Goal: Transaction & Acquisition: Purchase product/service

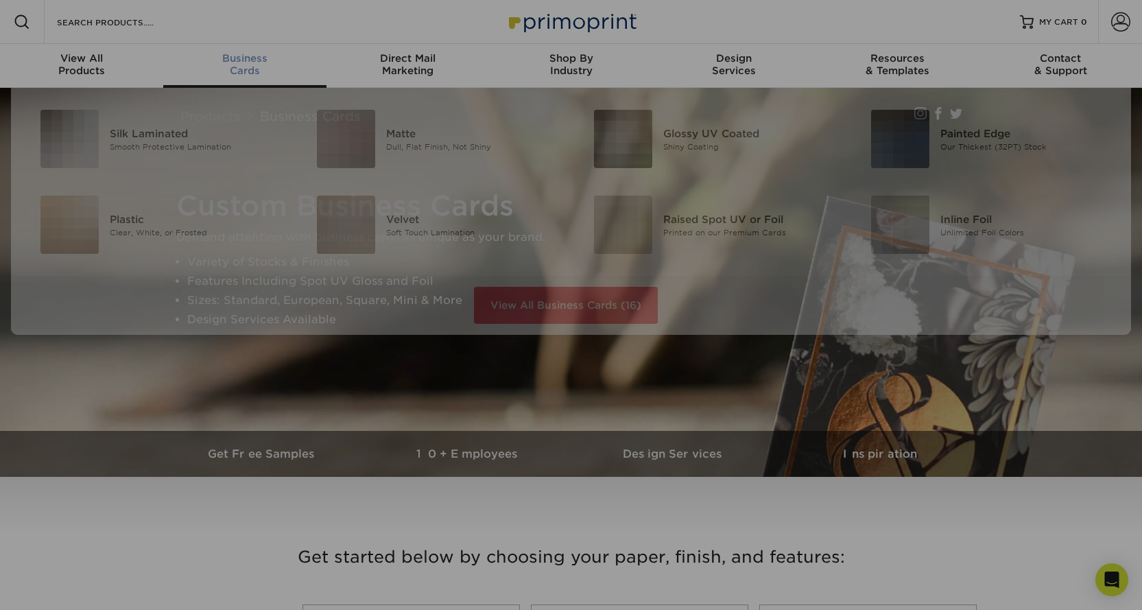
click at [252, 57] on span "Business" at bounding box center [244, 58] width 163 height 12
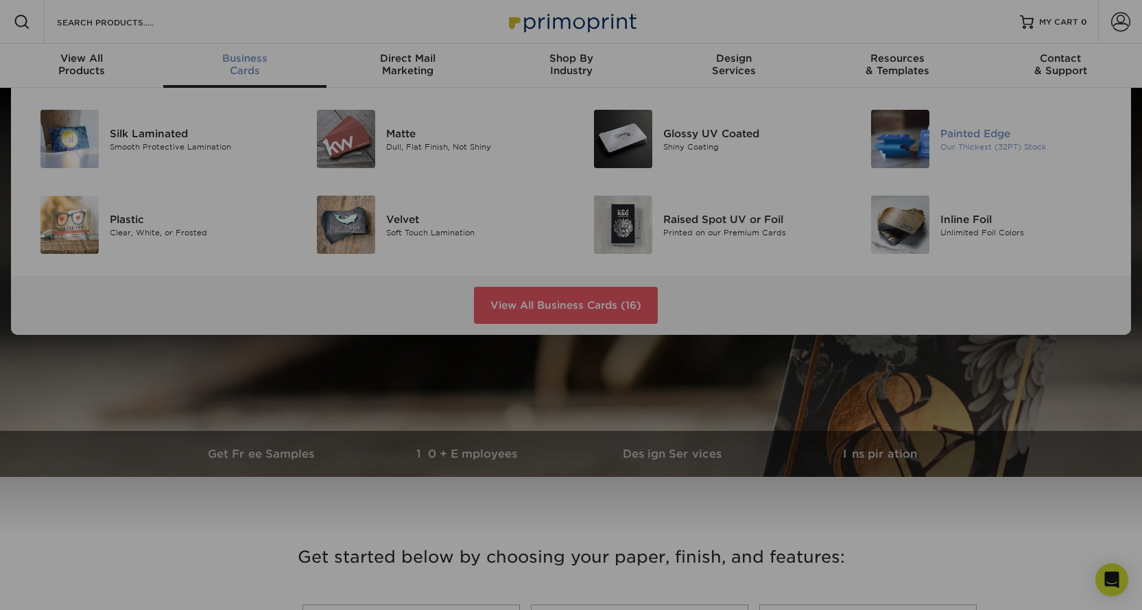
click at [888, 141] on img at bounding box center [900, 139] width 58 height 58
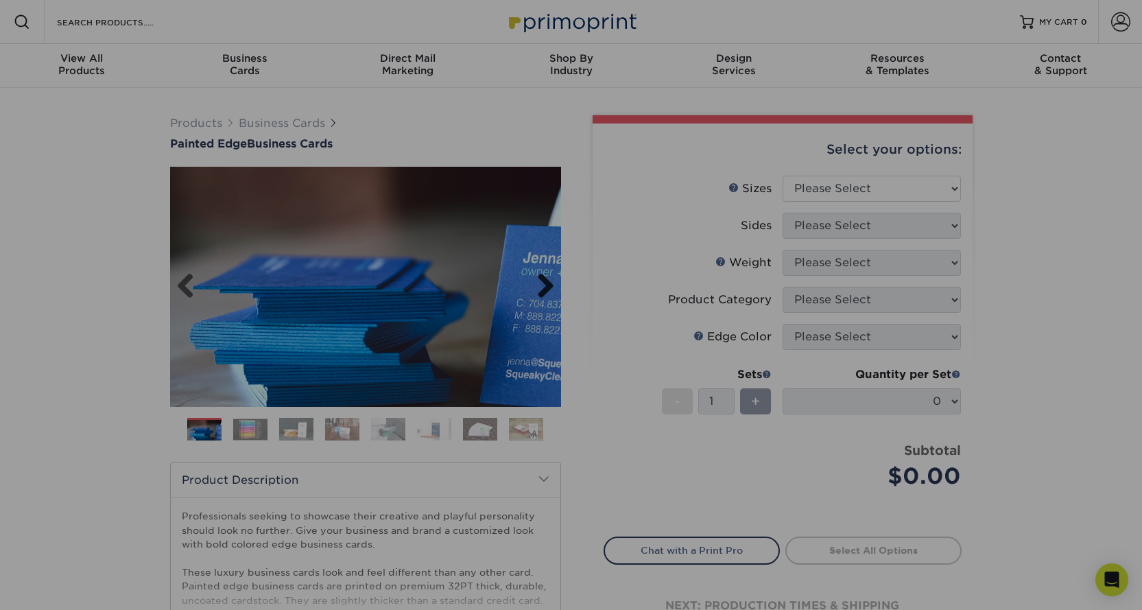
click at [550, 290] on link "Next" at bounding box center [540, 286] width 27 height 27
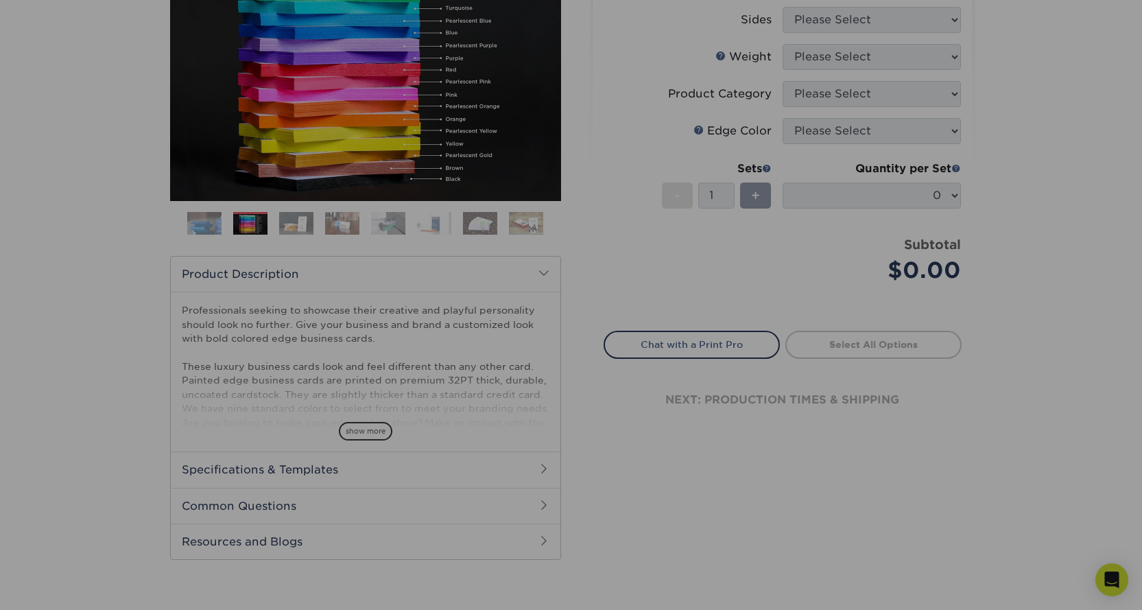
scroll to position [137, 0]
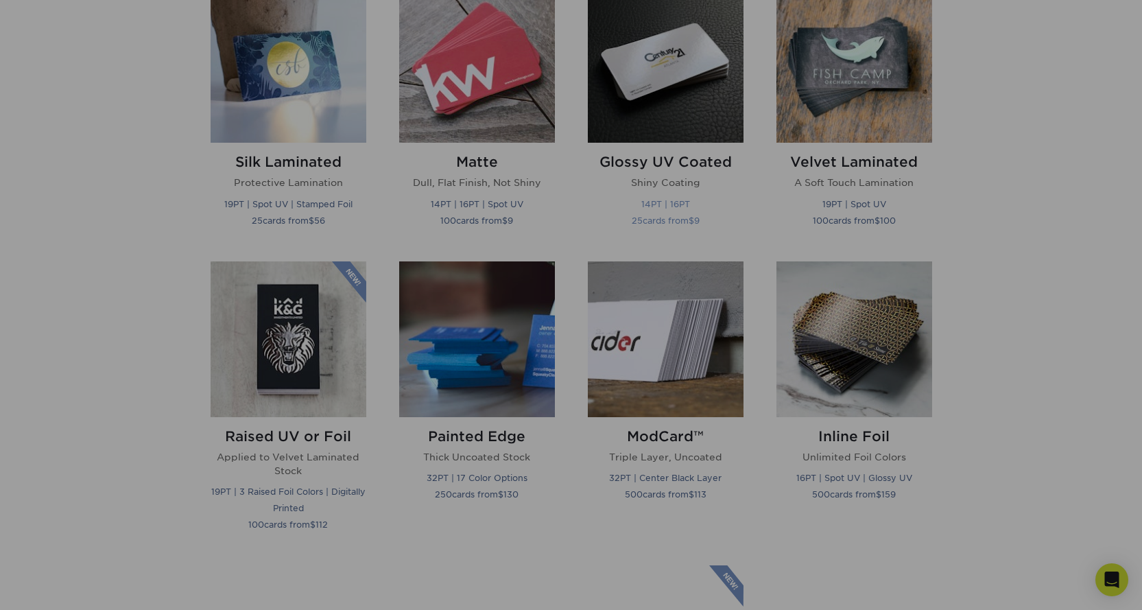
scroll to position [755, 0]
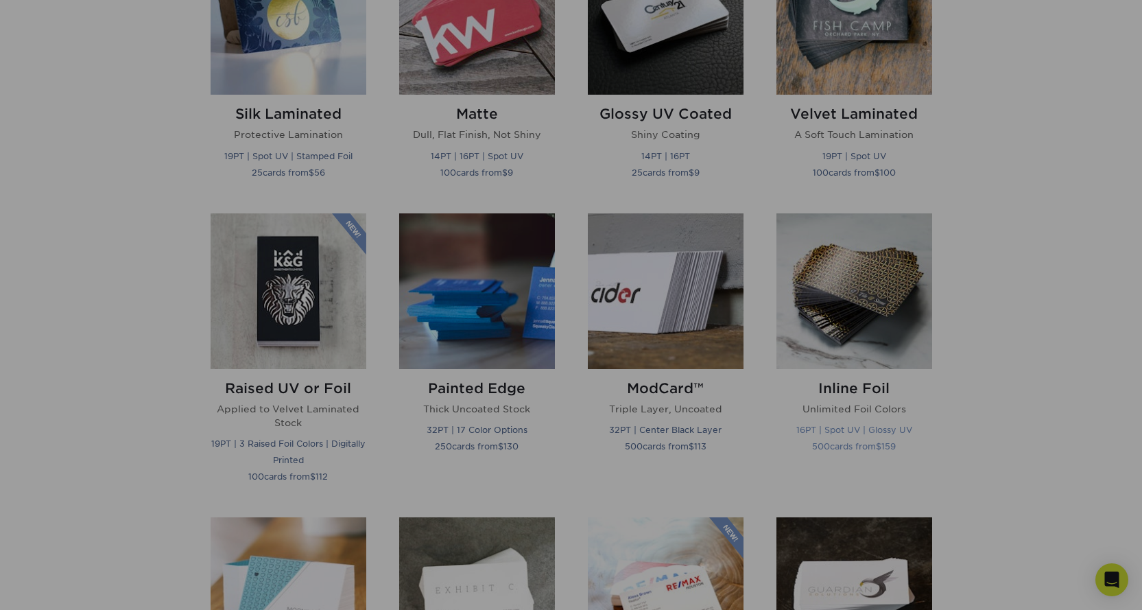
click at [873, 287] on img at bounding box center [855, 291] width 156 height 156
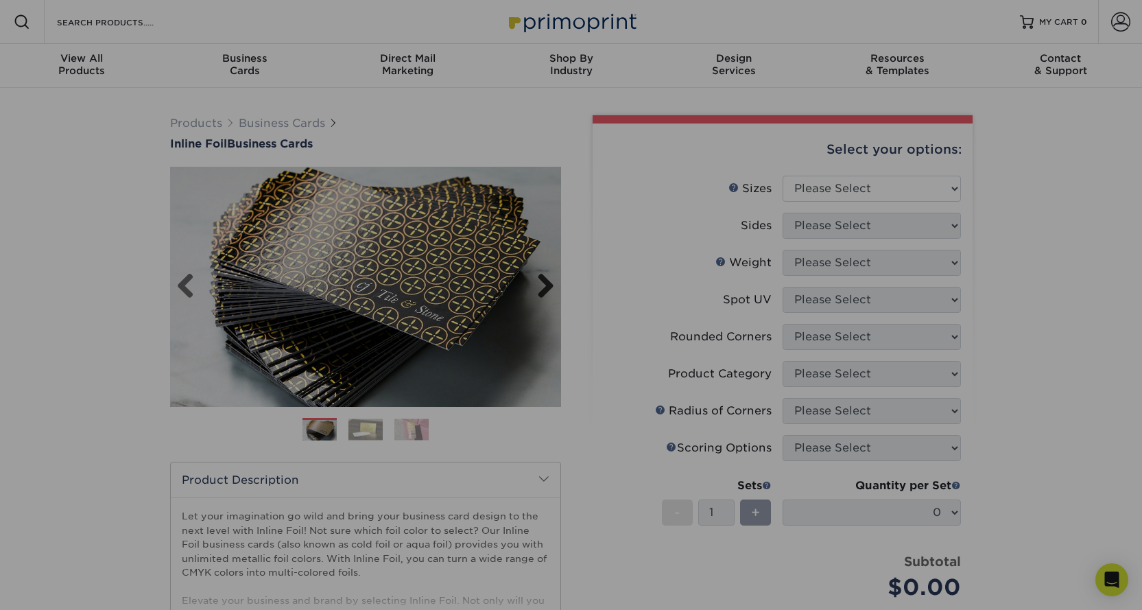
click at [546, 291] on link "Next" at bounding box center [540, 286] width 27 height 27
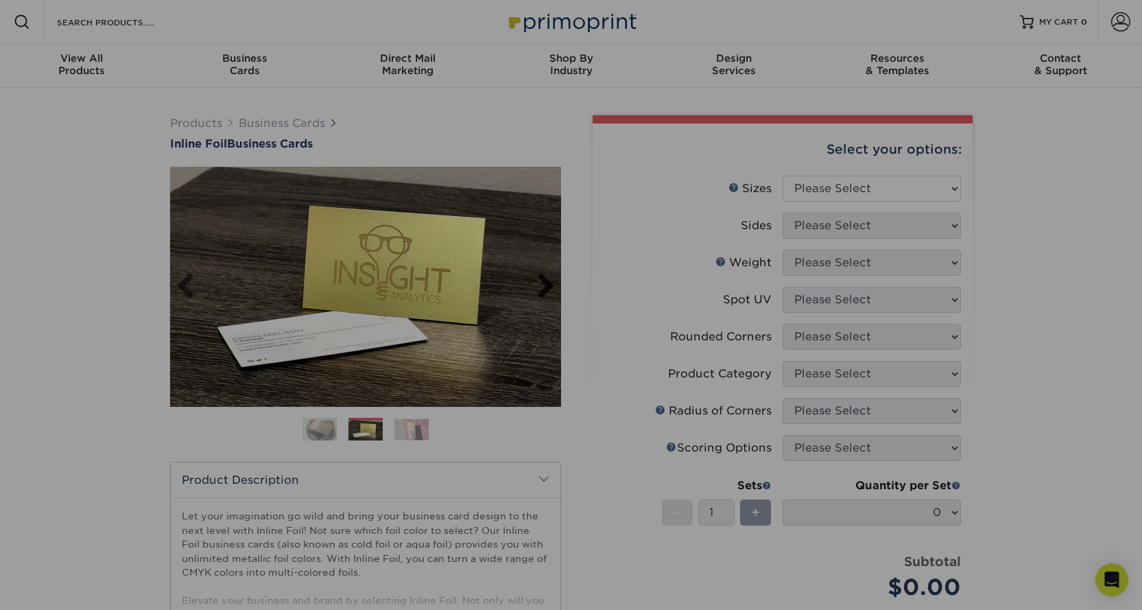
click at [546, 286] on link "Next" at bounding box center [540, 286] width 27 height 27
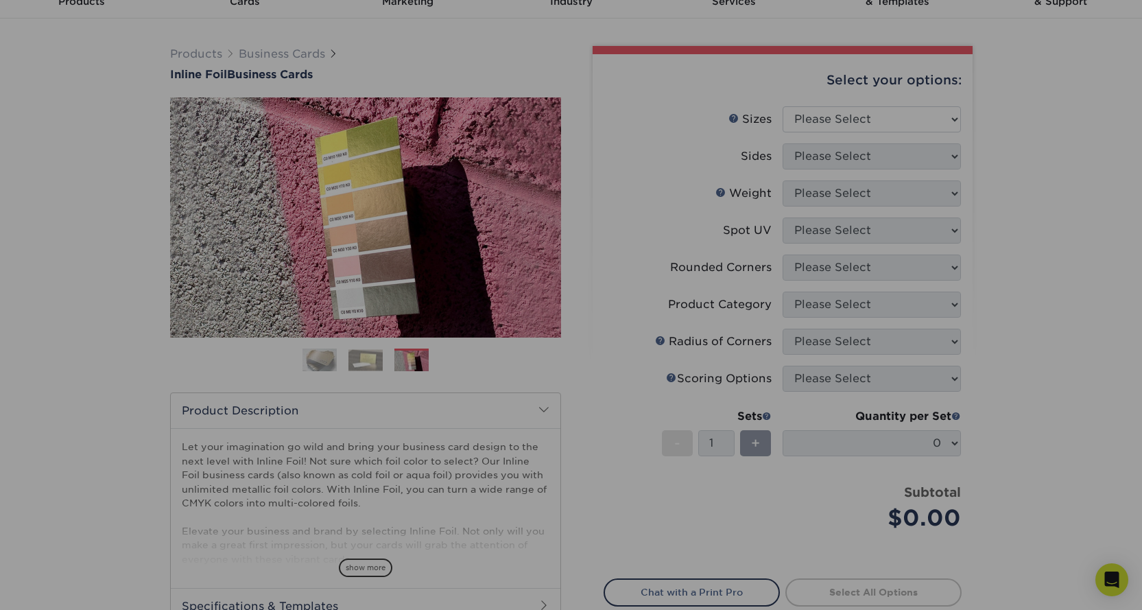
scroll to position [69, 0]
click at [906, 117] on select "Please Select 1.5" x 3.5" - Mini 1.75" x 3.5" - Mini 2" x 2" - Square 2" x 3" -…" at bounding box center [872, 120] width 178 height 26
select select "2.00x3.50"
click at [783, 107] on select "Please Select 1.5" x 3.5" - Mini 1.75" x 3.5" - Mini 2" x 2" - Square 2" x 3" -…" at bounding box center [872, 120] width 178 height 26
click at [880, 149] on select "Please Select Print Both Sides - Foil Back Only Print Both Sides - Foil Both Si…" at bounding box center [872, 157] width 178 height 26
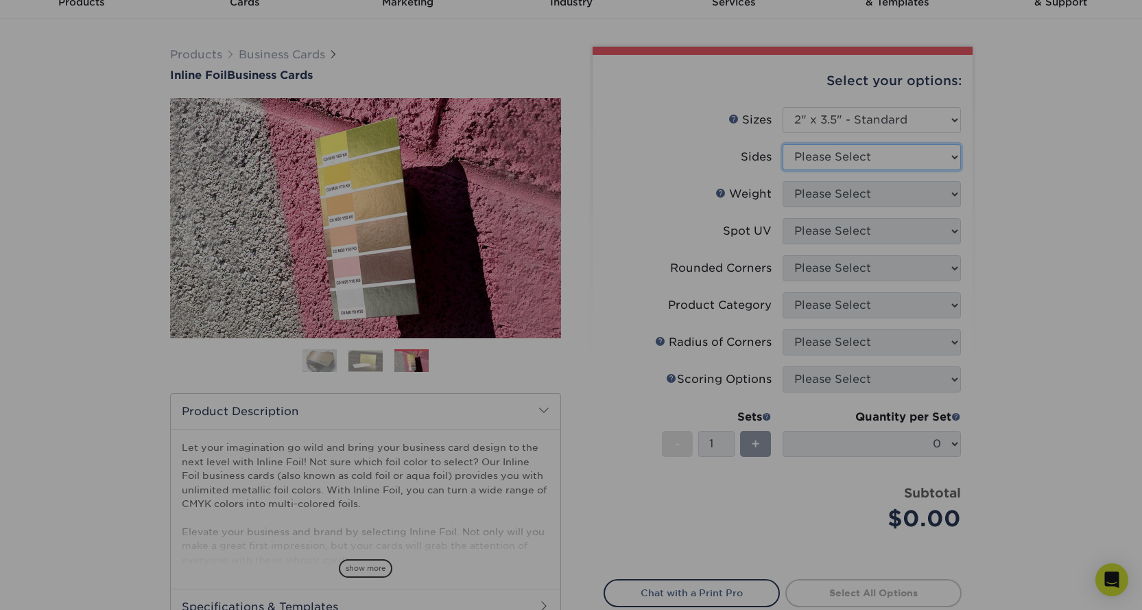
select select "34527644-b4fd-4ffb-9092-1318eefcd9d9"
click at [783, 144] on select "Please Select Print Both Sides - Foil Back Only Print Both Sides - Foil Both Si…" at bounding box center [872, 157] width 178 height 26
click at [872, 184] on select "Please Select 16PT" at bounding box center [872, 194] width 178 height 26
select select "16PT"
click at [783, 181] on select "Please Select 16PT" at bounding box center [872, 194] width 178 height 26
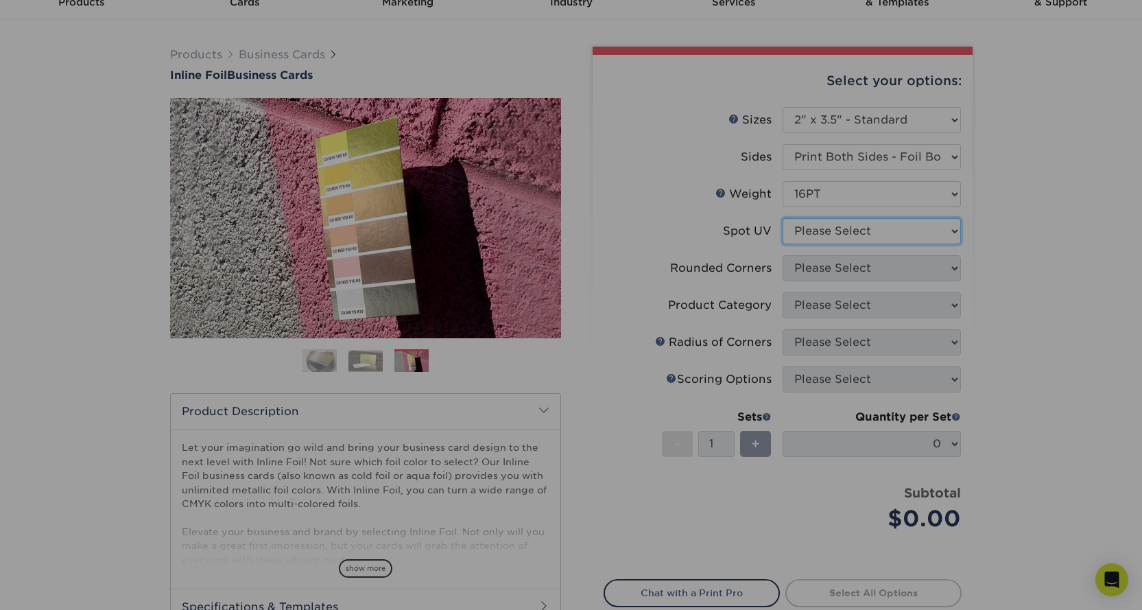
click at [884, 221] on select "Please Select No Spot UV Front and Back (Both Sides) Front Only Back Only" at bounding box center [872, 231] width 178 height 26
select select "0"
click at [783, 218] on select "Please Select No Spot UV Front and Back (Both Sides) Front Only Back Only" at bounding box center [872, 231] width 178 height 26
click at [891, 270] on select "Please Select Yes - Round 2 Corners Yes - Round 4 Corners No" at bounding box center [872, 268] width 178 height 26
select select "7672df9e-0e0a-464d-8e1f-920c575e4da3"
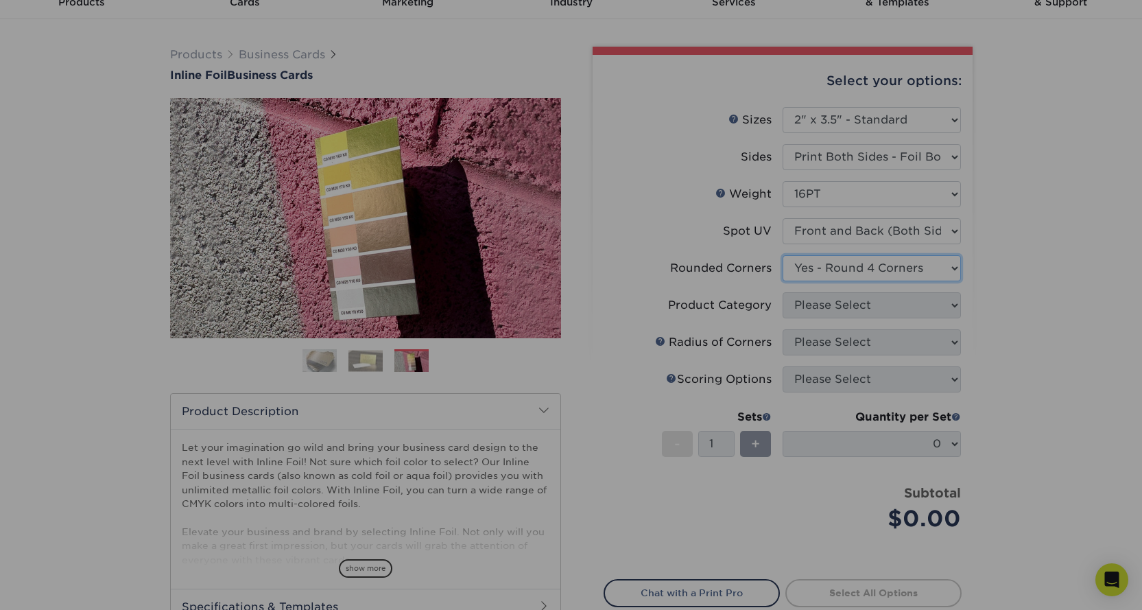
click at [783, 255] on select "Please Select Yes - Round 2 Corners Yes - Round 4 Corners No" at bounding box center [872, 268] width 178 height 26
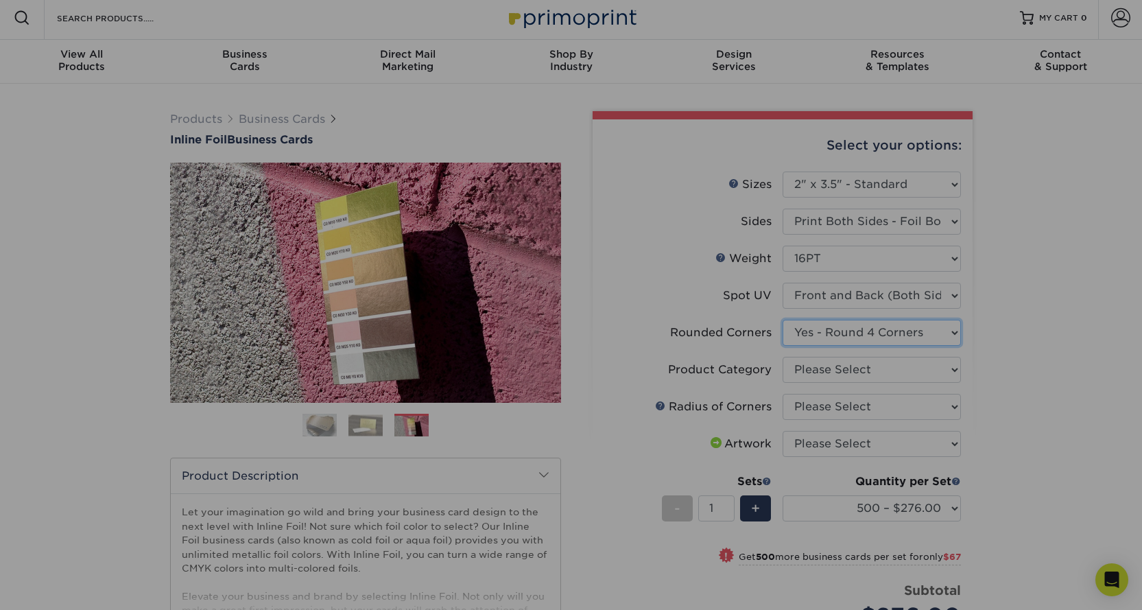
scroll to position [0, 0]
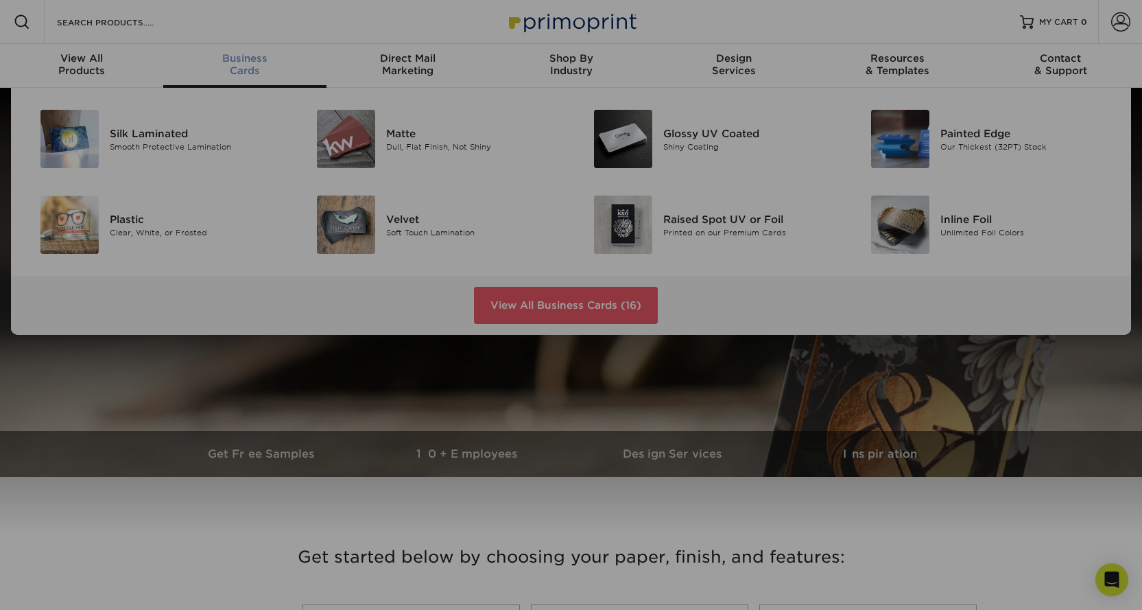
click at [261, 65] on div "Business Cards" at bounding box center [244, 64] width 163 height 25
click at [237, 148] on div "Smooth Protective Lamination" at bounding box center [197, 147] width 174 height 12
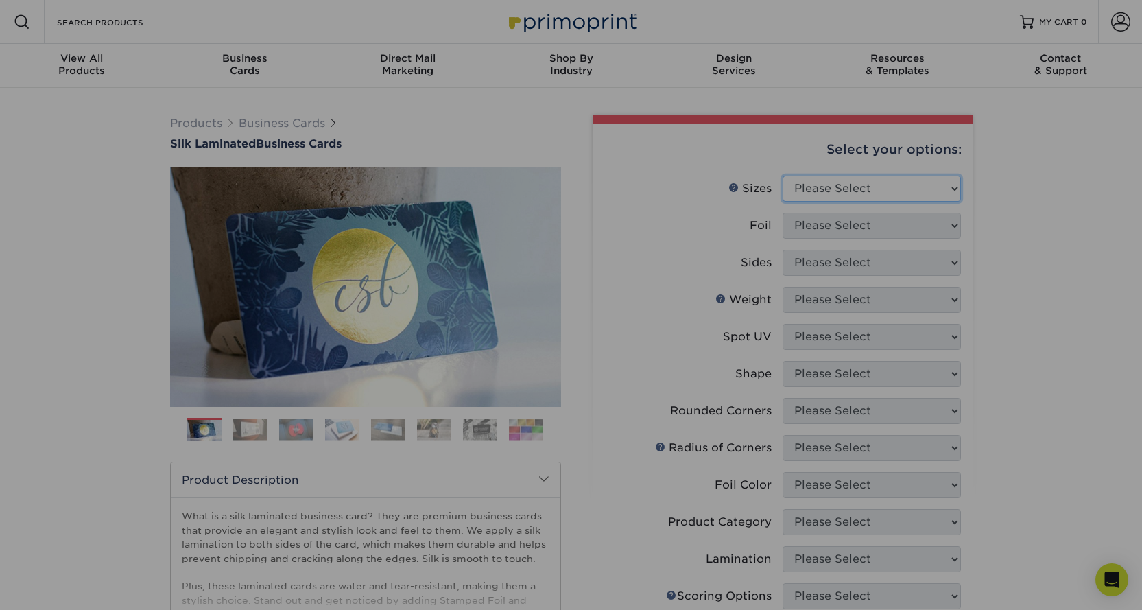
click at [850, 189] on select "Please Select 1.5" x 3.5" - Mini 1.75" x 3.5" - Mini 2" x 2" - Square 2" x 3" -…" at bounding box center [872, 189] width 178 height 26
select select "2.00x3.50"
click at [783, 176] on select "Please Select 1.5" x 3.5" - Mini 1.75" x 3.5" - Mini 2" x 2" - Square 2" x 3" -…" at bounding box center [872, 189] width 178 height 26
click at [873, 224] on select "Please Select Yes No" at bounding box center [872, 226] width 178 height 26
select select "1"
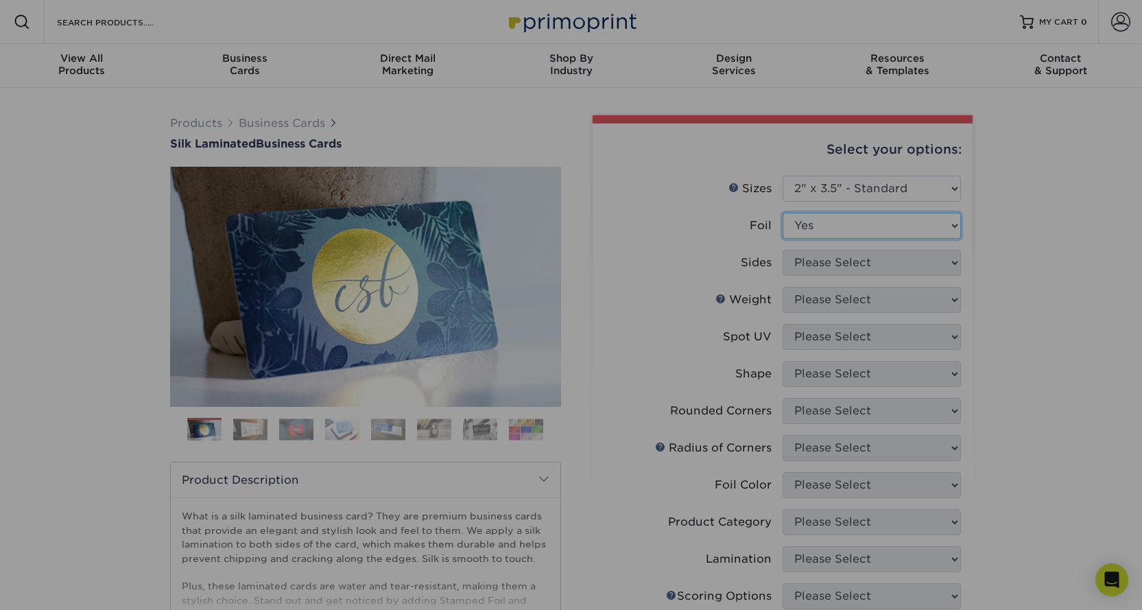
click at [783, 213] on select "Please Select Yes No" at bounding box center [872, 226] width 178 height 26
click at [543, 276] on link "Next" at bounding box center [540, 286] width 27 height 27
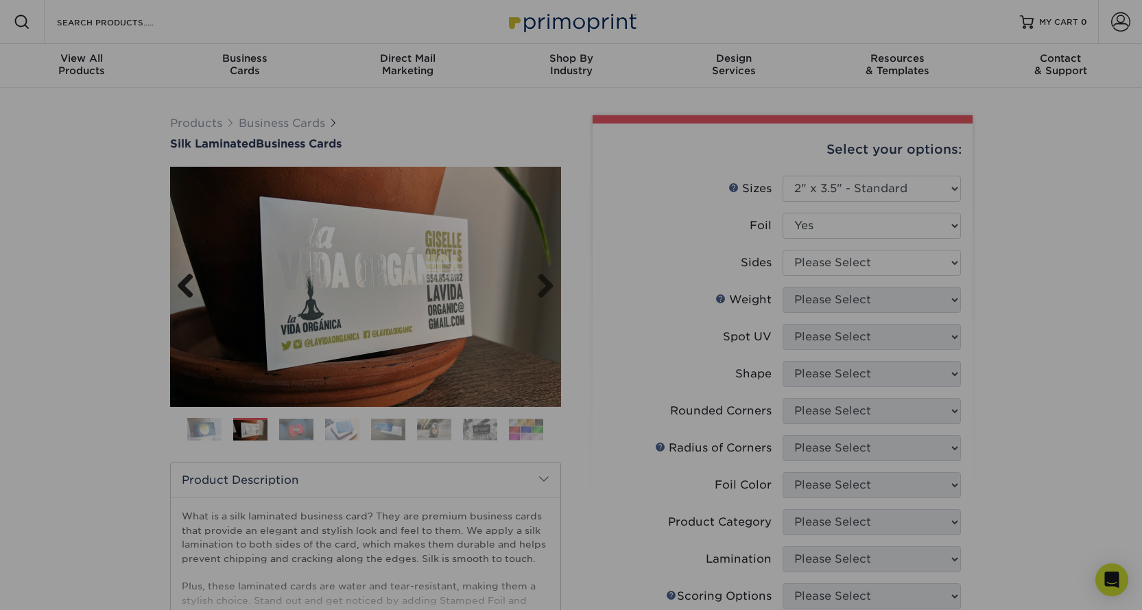
click at [185, 283] on link "Previous" at bounding box center [190, 286] width 27 height 27
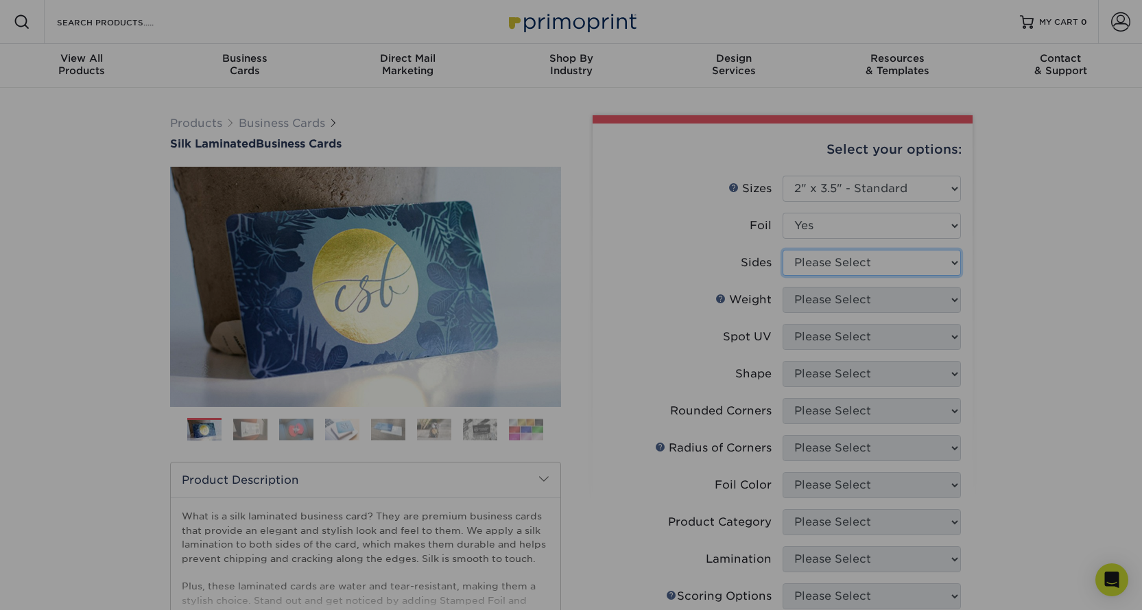
click at [838, 264] on select "Please Select Print Both Sides - Foil Both Sides Print Both Sides - Foil Front …" at bounding box center [872, 263] width 178 height 26
select select "34527644-b4fd-4ffb-9092-1318eefcd9d9"
click at [783, 250] on select "Please Select Print Both Sides - Foil Both Sides Print Both Sides - Foil Front …" at bounding box center [872, 263] width 178 height 26
click at [858, 300] on select "Please Select 16PT" at bounding box center [872, 300] width 178 height 26
select select "16PT"
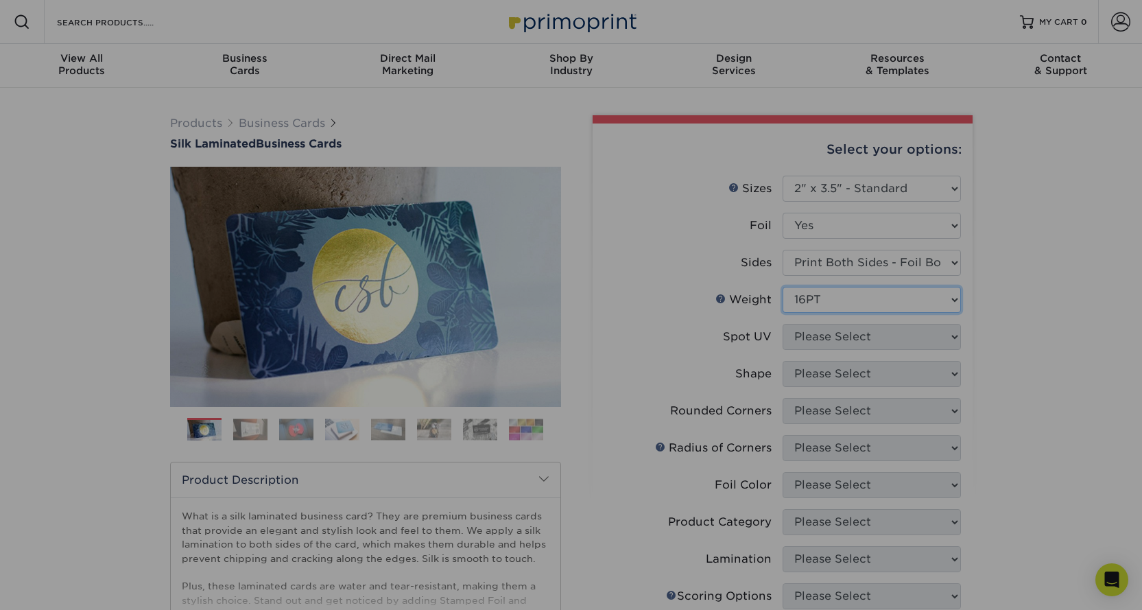
click at [783, 287] on select "Please Select 16PT" at bounding box center [872, 300] width 178 height 26
click at [837, 335] on select "Please Select No Spot UV Front and Back (Both Sides) Front Only Back Only" at bounding box center [872, 337] width 178 height 26
select select "0"
click at [783, 324] on select "Please Select No Spot UV Front and Back (Both Sides) Front Only Back Only" at bounding box center [872, 337] width 178 height 26
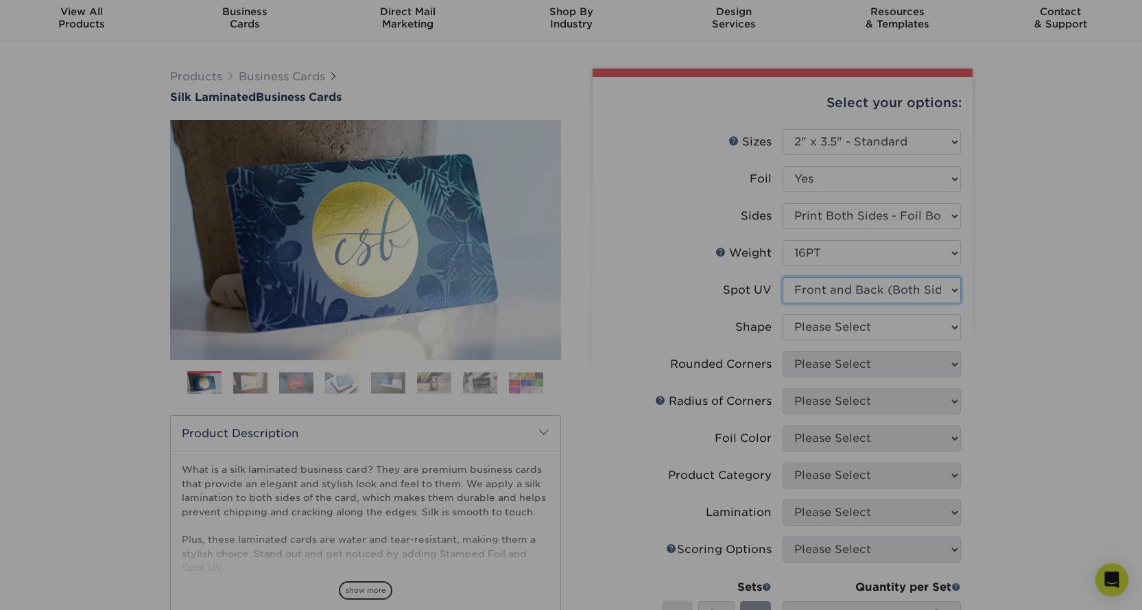
scroll to position [206, 0]
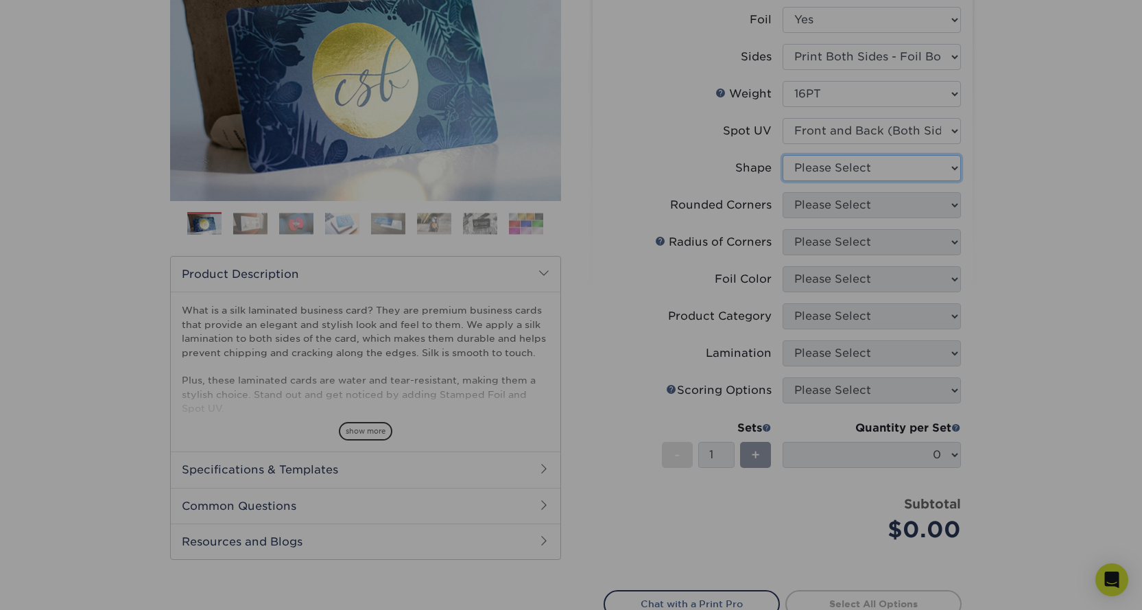
click at [855, 172] on select "Please Select Standard" at bounding box center [872, 168] width 178 height 26
select select "standard"
click at [783, 155] on select "Please Select Standard" at bounding box center [872, 168] width 178 height 26
click at [853, 208] on select "Please Select Yes - Round 2 Corners Yes - Round 4 Corners No" at bounding box center [872, 205] width 178 height 26
select select "7672df9e-0e0a-464d-8e1f-920c575e4da3"
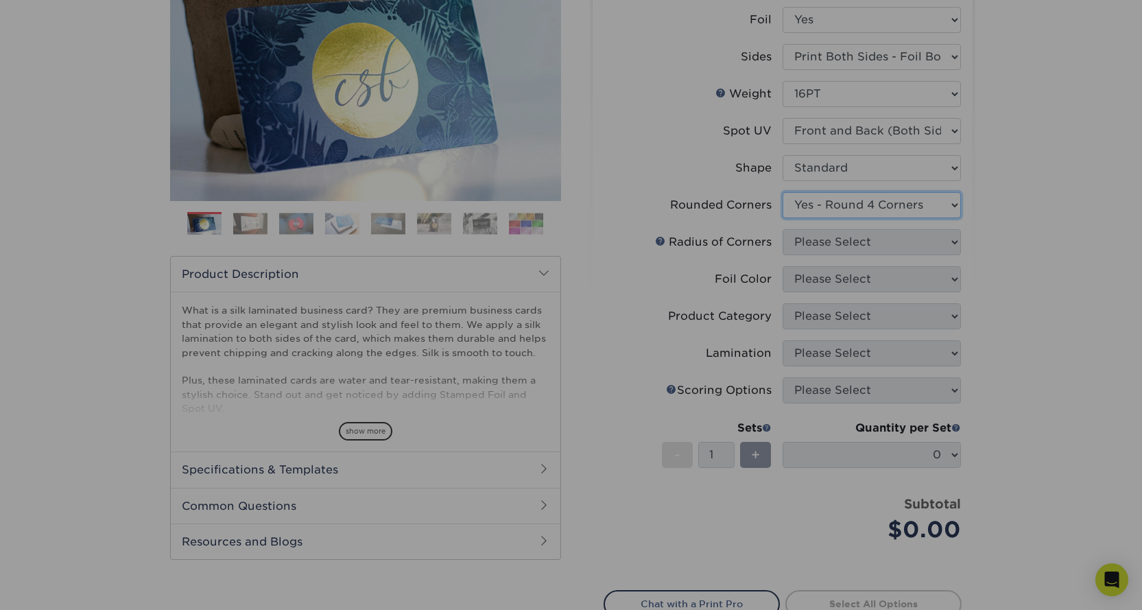
click at [783, 192] on select "Please Select Yes - Round 2 Corners Yes - Round 4 Corners No" at bounding box center [872, 205] width 178 height 26
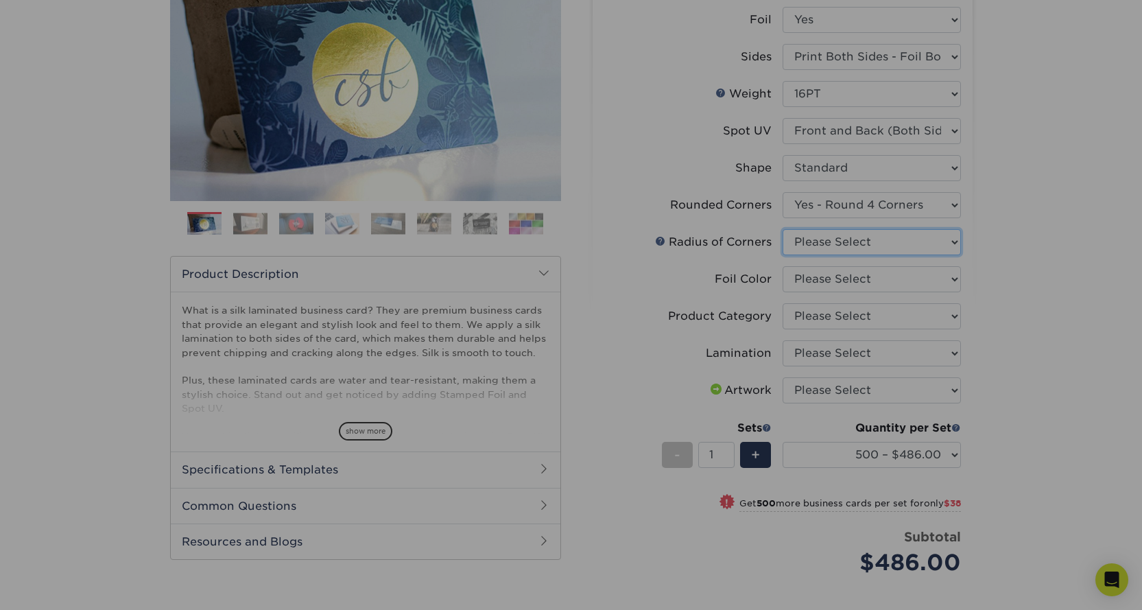
click at [864, 242] on select "Please Select Rounded 1/8" Rounded 1/4"" at bounding box center [872, 242] width 178 height 26
select select "589680c7-ee9a-431b-9d12-d7aeb1386a97"
click at [783, 229] on select "Please Select Rounded 1/8" Rounded 1/4"" at bounding box center [872, 242] width 178 height 26
click at [890, 281] on select "Please Select Silver Foil Black Foil Blue Foil Copper Foil Gold Foil Red Foil R…" at bounding box center [872, 279] width 178 height 26
click at [1048, 285] on div "Products Business Cards Silk Laminated Business Cards Previous Next" at bounding box center [571, 332] width 1142 height 901
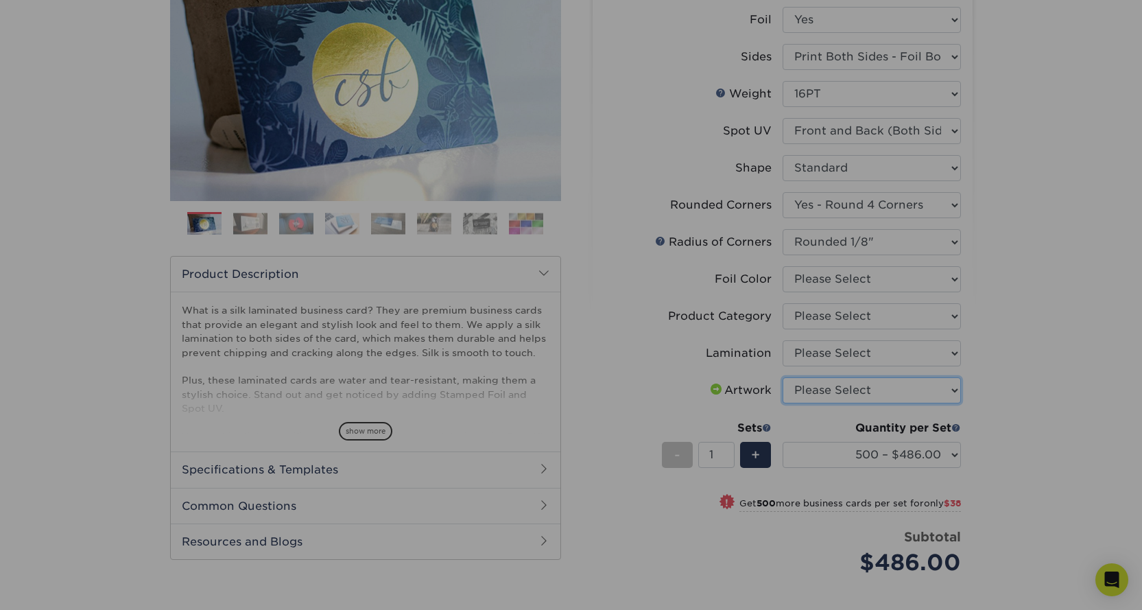
click at [892, 386] on select "Please Select I will upload files I need a design - $100" at bounding box center [872, 390] width 178 height 26
select select "upload"
click at [783, 377] on select "Please Select I will upload files I need a design - $100" at bounding box center [872, 390] width 178 height 26
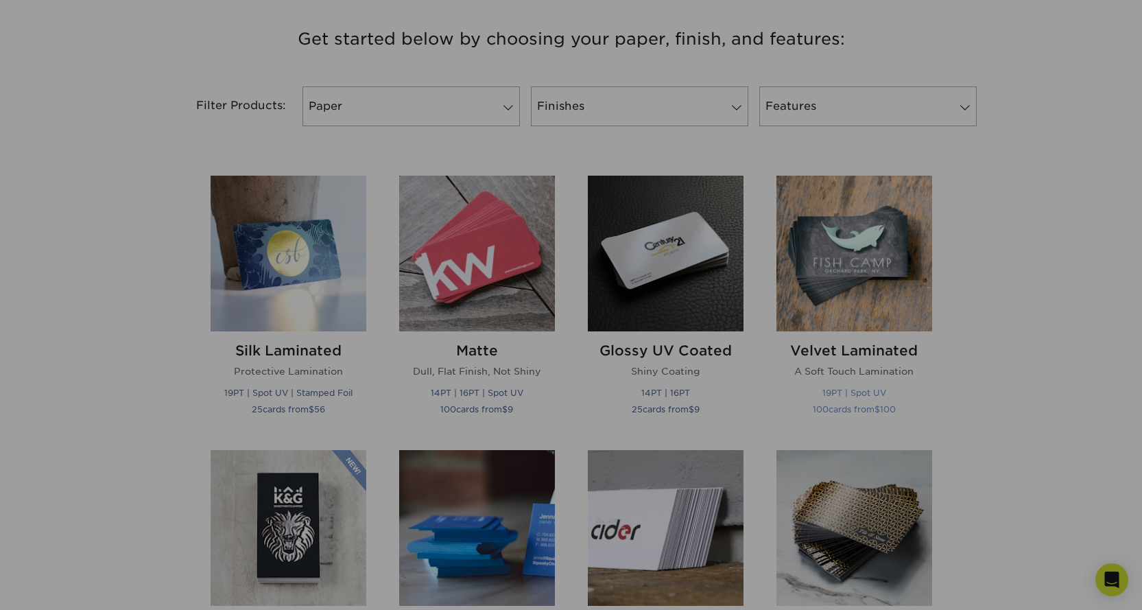
scroll to position [686, 0]
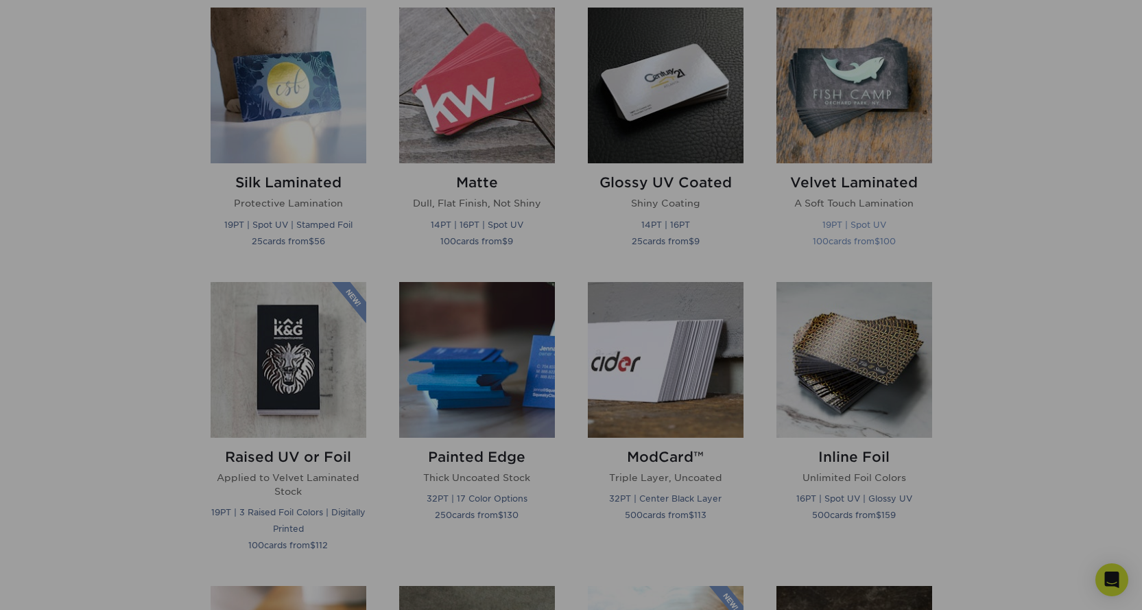
click at [852, 99] on img at bounding box center [855, 86] width 156 height 156
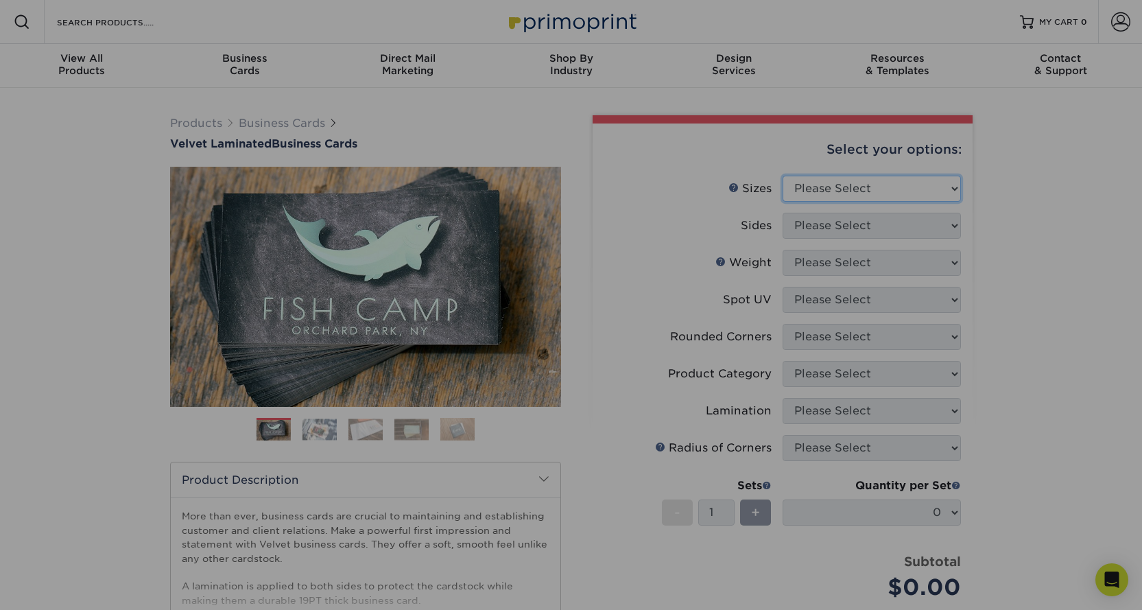
click at [811, 187] on select "Please Select 1.5" x 3.5" - Mini 1.75" x 3.5" - Mini 2" x 2" - Square 2" x 3" -…" at bounding box center [872, 189] width 178 height 26
select select "2.00x3.50"
click at [783, 176] on select "Please Select 1.5" x 3.5" - Mini 1.75" x 3.5" - Mini 2" x 2" - Square 2" x 3" -…" at bounding box center [872, 189] width 178 height 26
click at [838, 219] on select "Please Select Print Both Sides Print Front Only" at bounding box center [872, 226] width 178 height 26
select select "13abbda7-1d64-4f25-8bb2-c179b224825d"
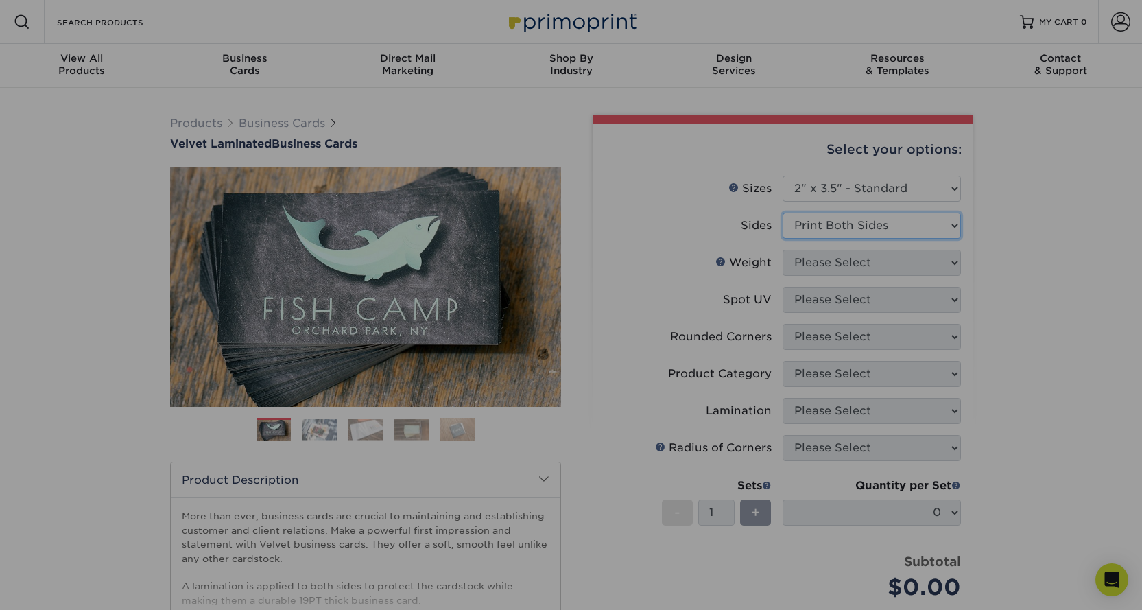
click at [783, 213] on select "Please Select Print Both Sides Print Front Only" at bounding box center [872, 226] width 178 height 26
click at [865, 263] on select "Please Select 16PT" at bounding box center [872, 263] width 178 height 26
select select "16PT"
click at [783, 250] on select "Please Select 16PT" at bounding box center [872, 263] width 178 height 26
click at [839, 302] on select "Please Select No Spot UV Front and Back (Both Sides) Front Only Back Only" at bounding box center [872, 300] width 178 height 26
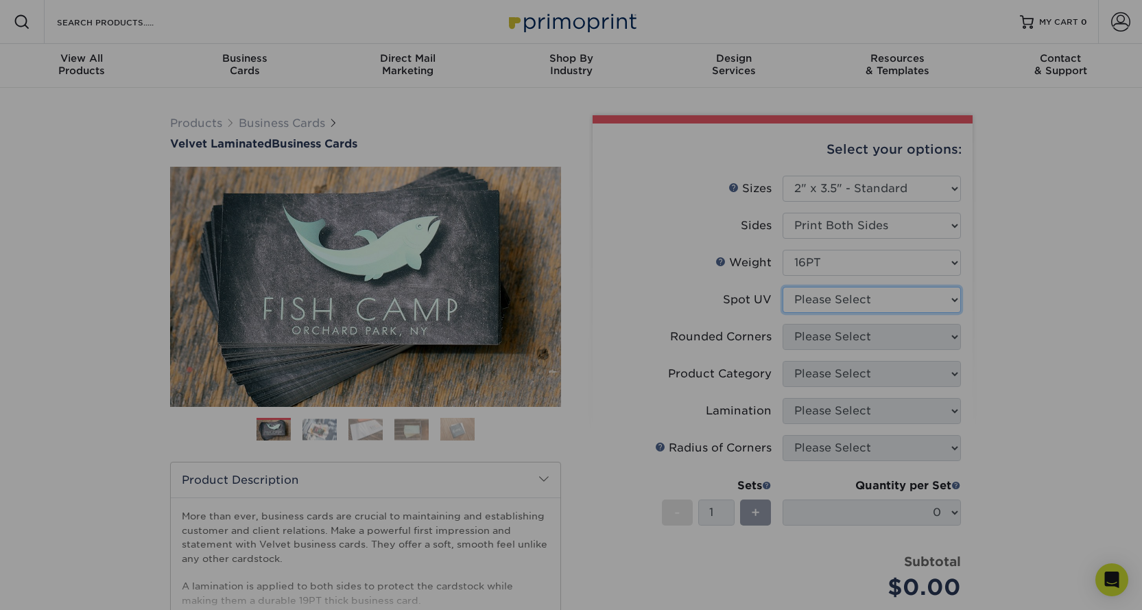
select select "0"
click at [783, 287] on select "Please Select No Spot UV Front and Back (Both Sides) Front Only Back Only" at bounding box center [872, 300] width 178 height 26
click at [802, 335] on select "Please Select Yes - Round 2 Corners Yes - Round 4 Corners No" at bounding box center [872, 337] width 178 height 26
select select "7672df9e-0e0a-464d-8e1f-920c575e4da3"
click at [783, 324] on select "Please Select Yes - Round 2 Corners Yes - Round 4 Corners No" at bounding box center [872, 337] width 178 height 26
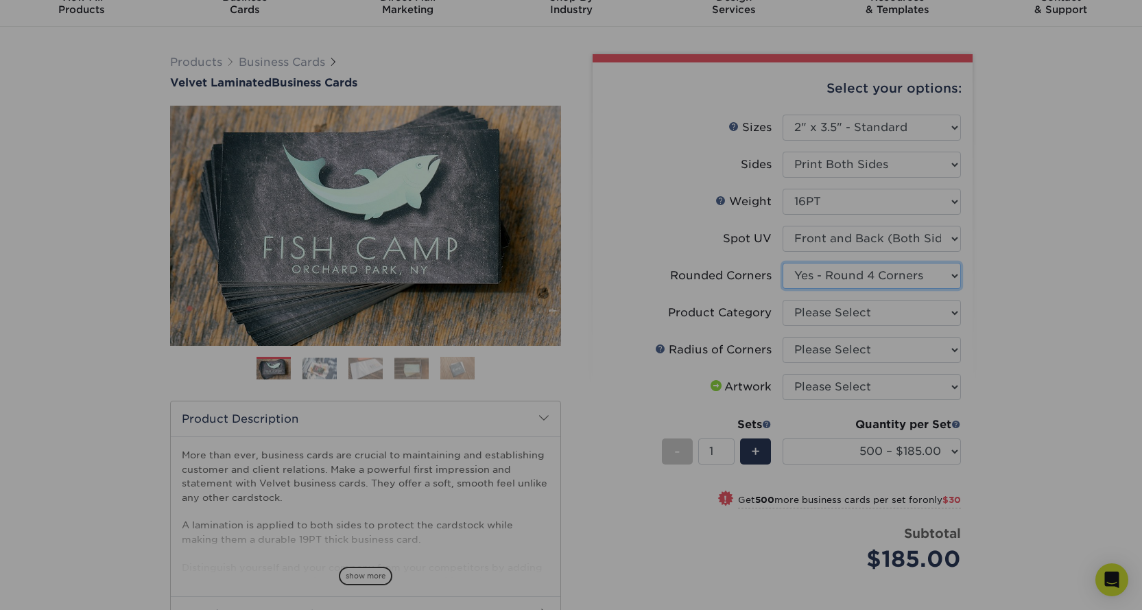
scroll to position [137, 0]
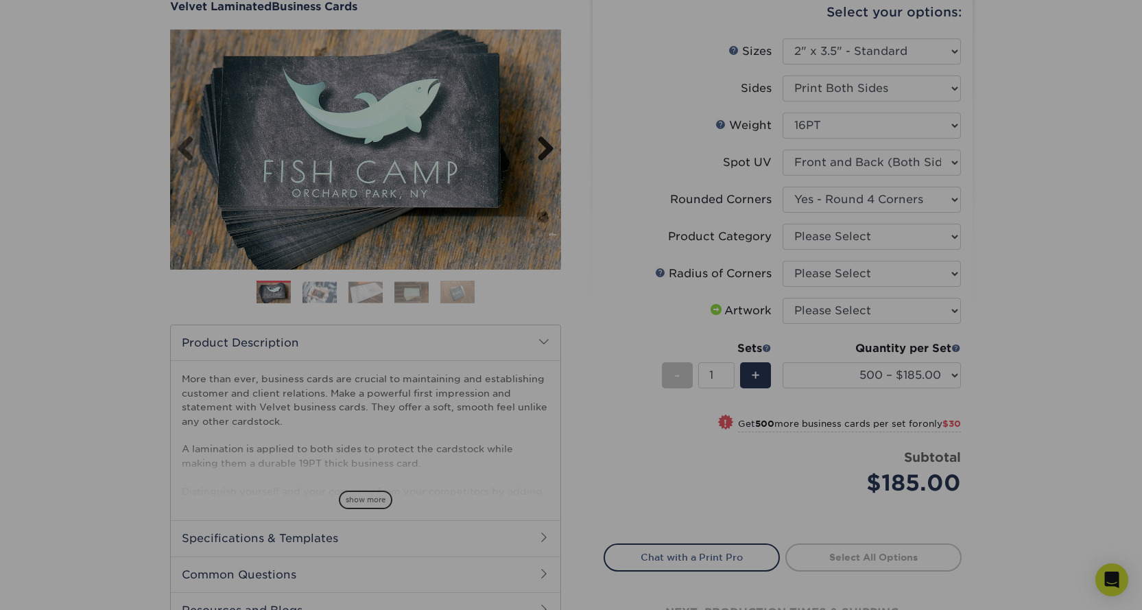
click at [544, 145] on link "Next" at bounding box center [540, 149] width 27 height 27
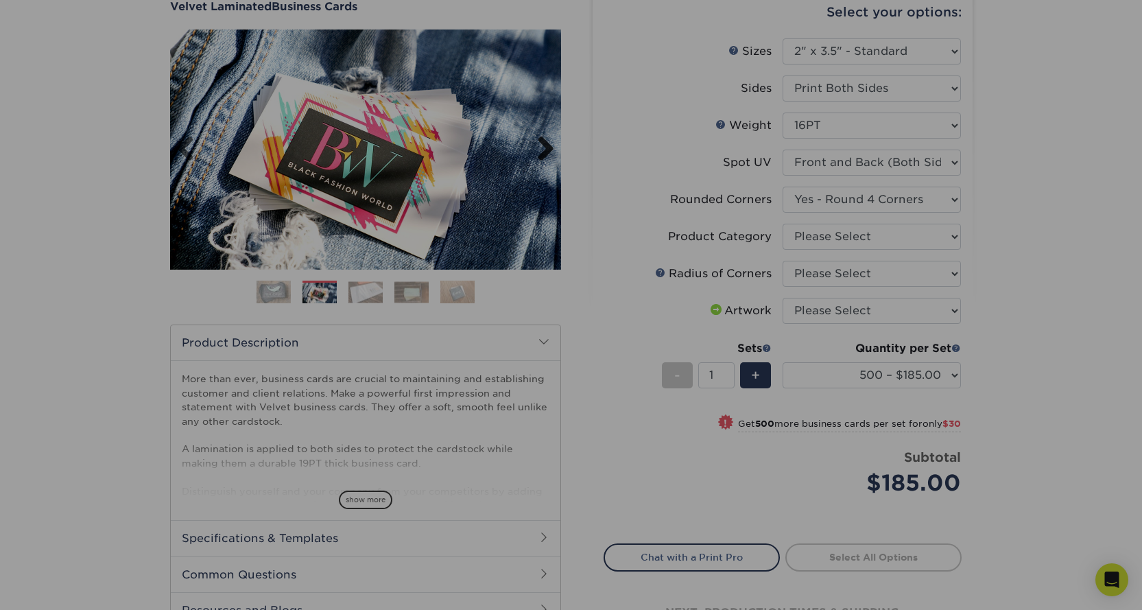
click at [544, 145] on link "Next" at bounding box center [540, 149] width 27 height 27
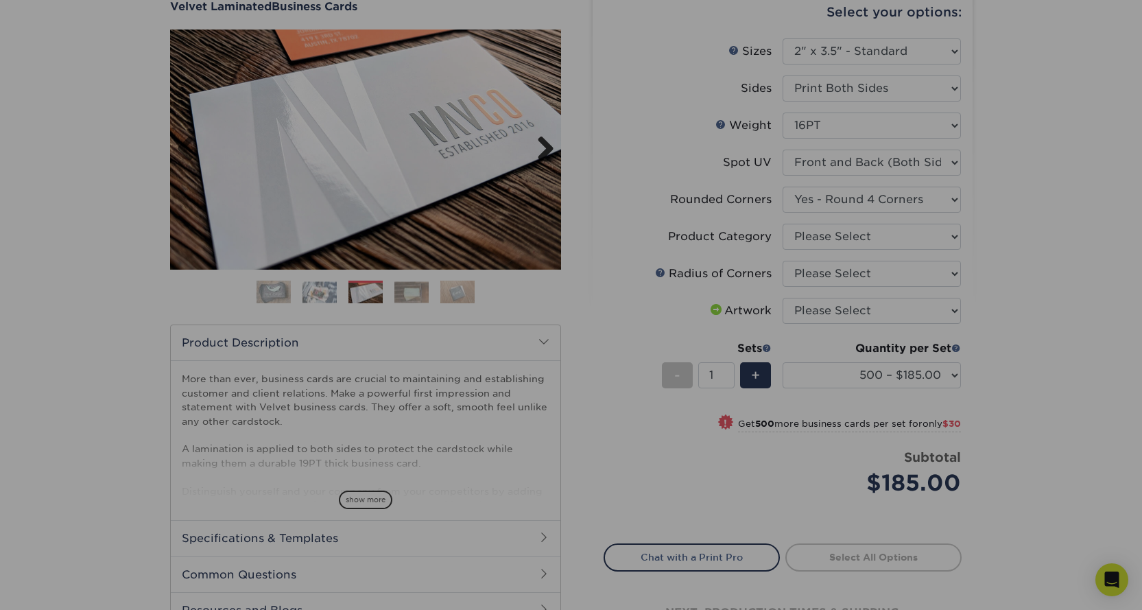
click at [540, 144] on link "Next" at bounding box center [540, 149] width 27 height 27
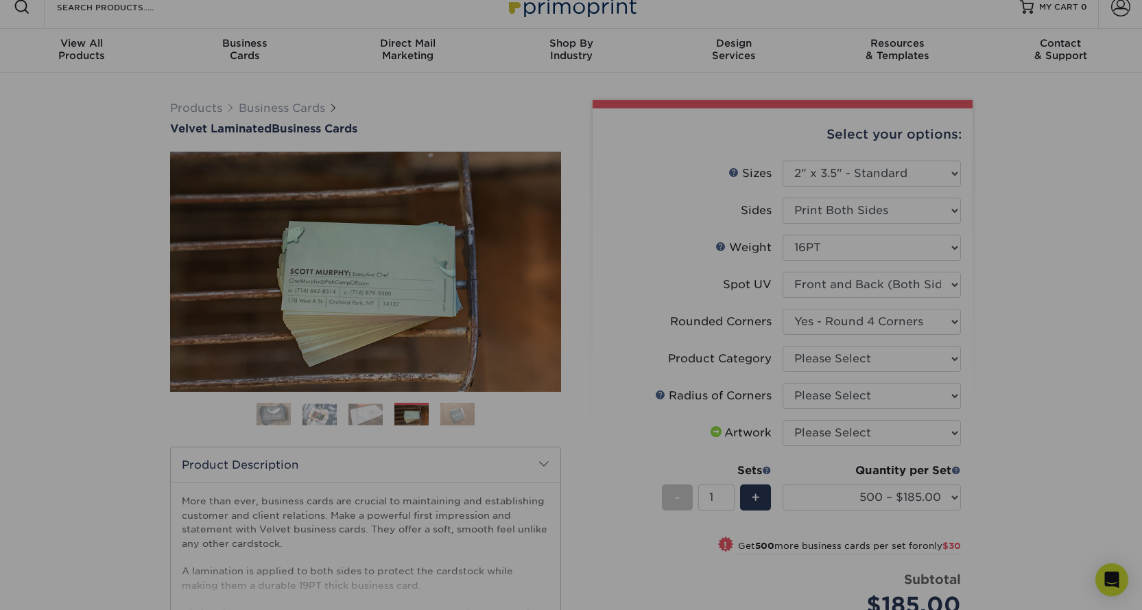
scroll to position [0, 0]
